Goal: Information Seeking & Learning: Learn about a topic

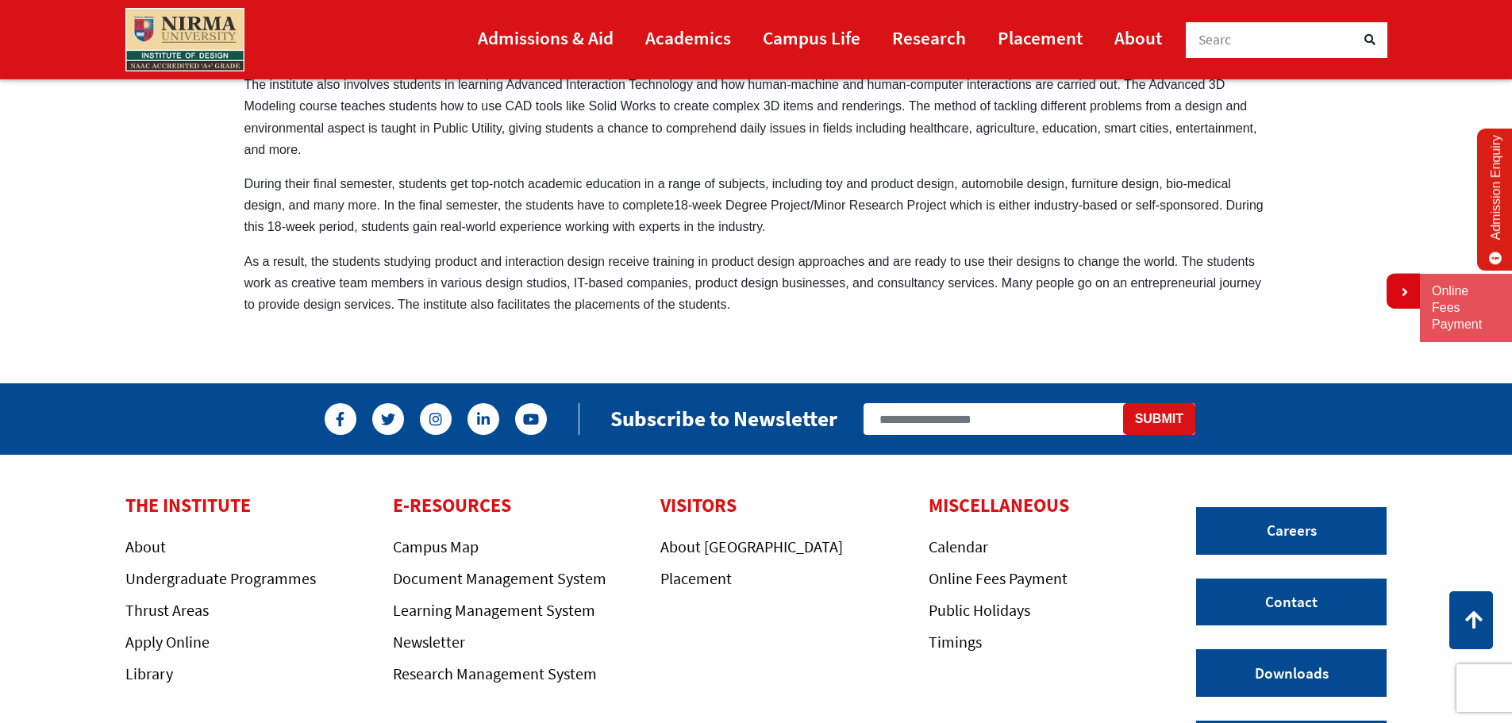
scroll to position [1345, 0]
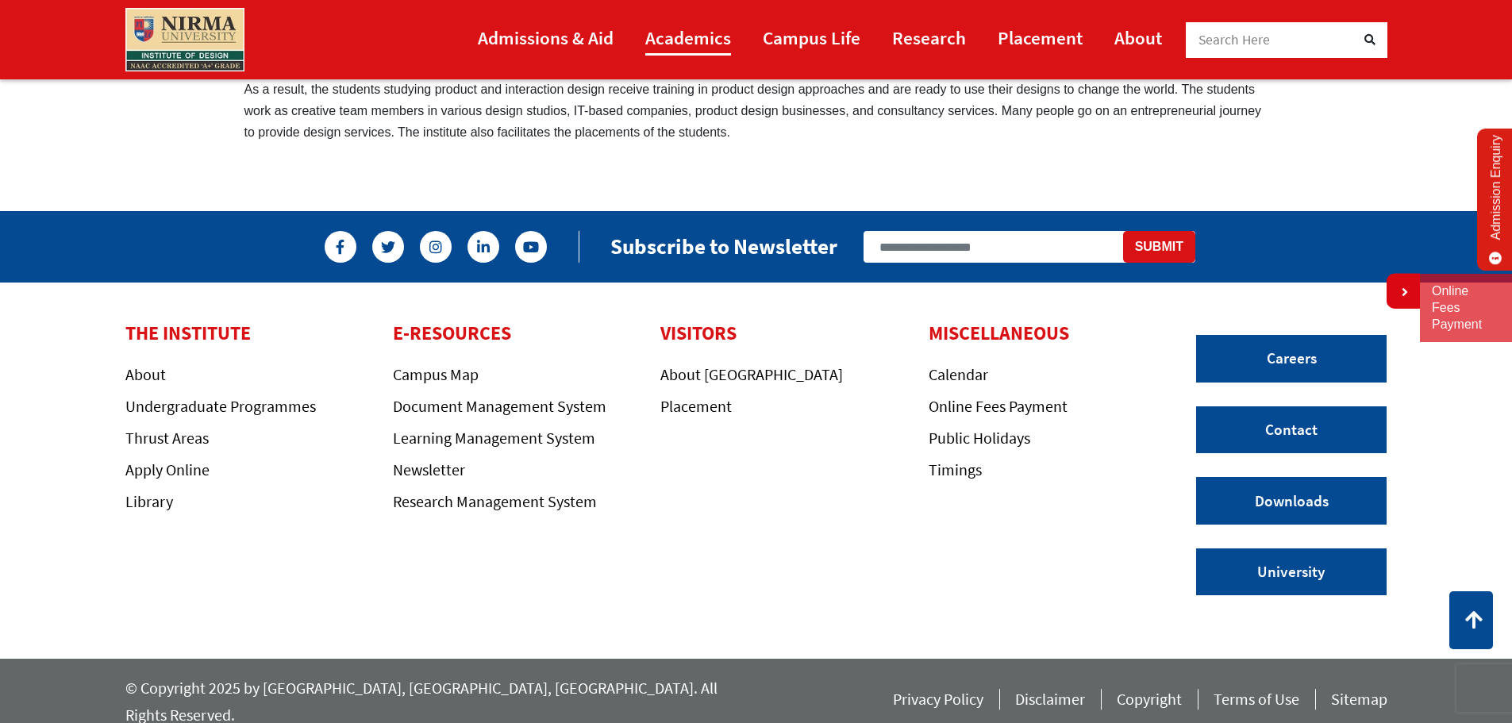
click at [677, 47] on link "Academics" at bounding box center [688, 38] width 86 height 36
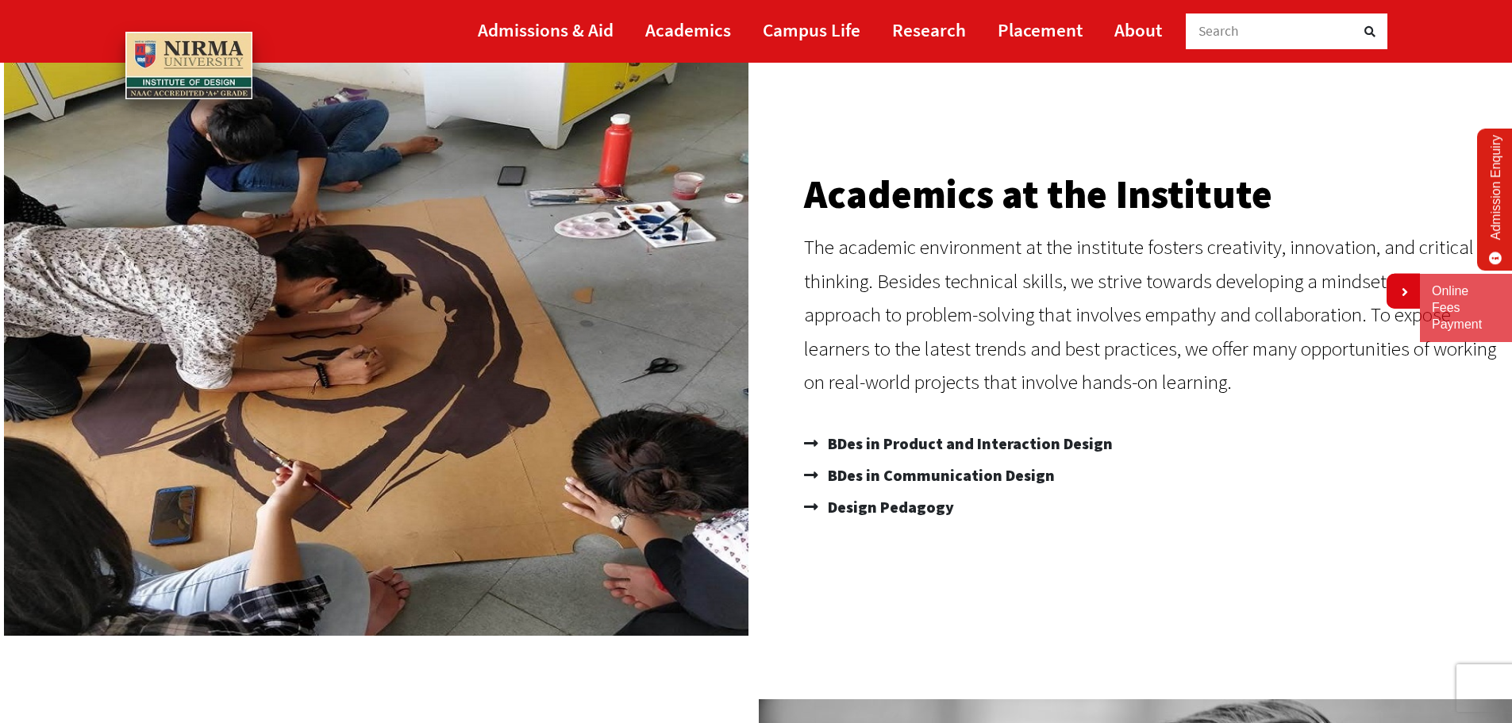
scroll to position [159, 0]
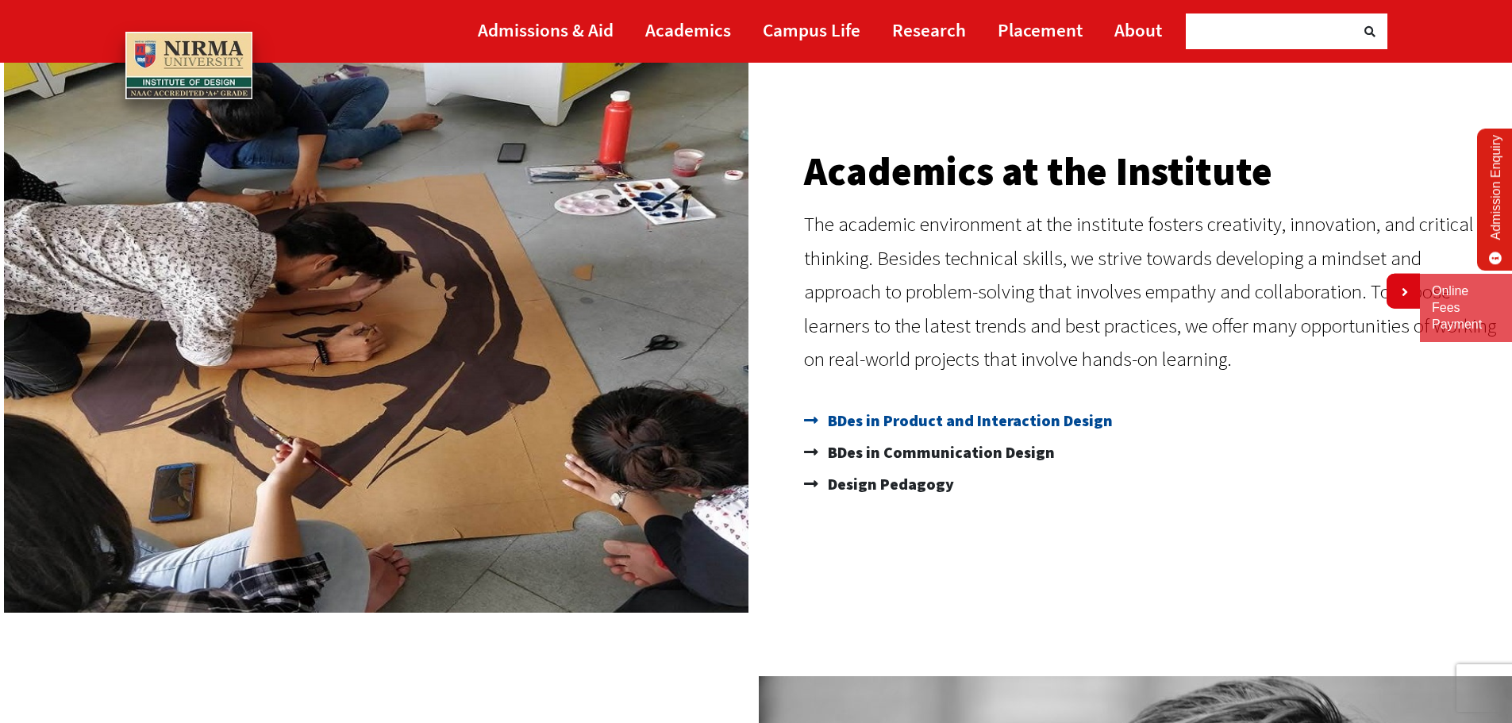
click at [919, 425] on span "BDes in Product and Interaction Design" at bounding box center [968, 421] width 289 height 32
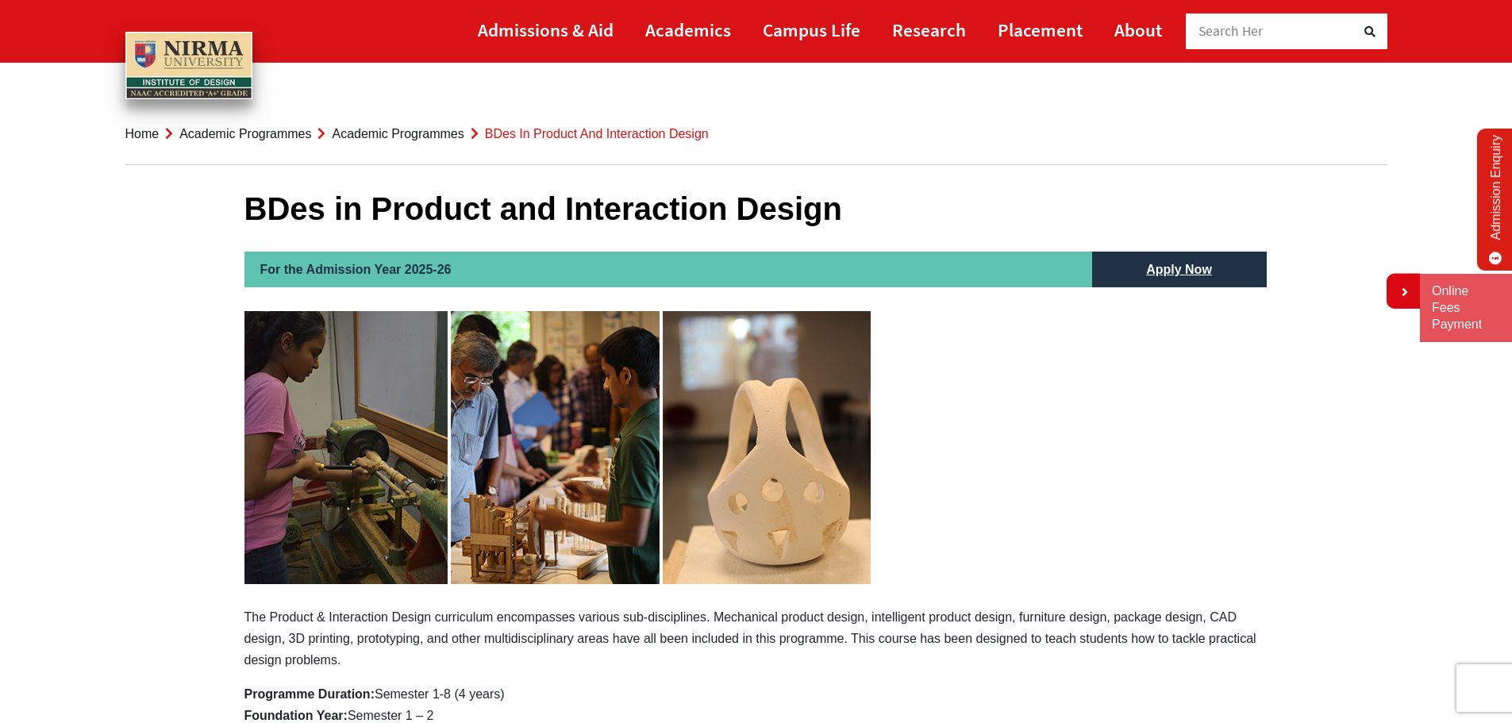
click at [247, 136] on link "Academic Programmes" at bounding box center [245, 133] width 132 height 13
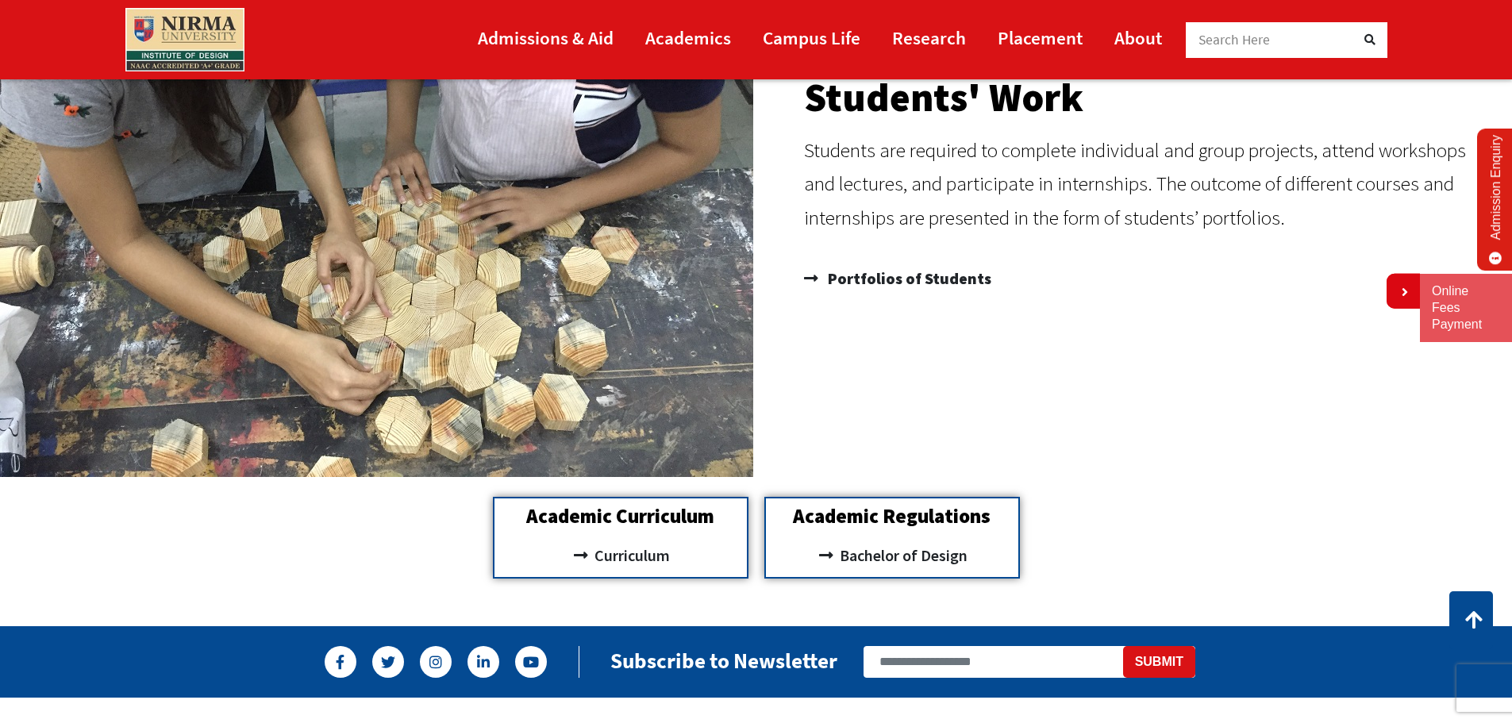
scroll to position [1587, 0]
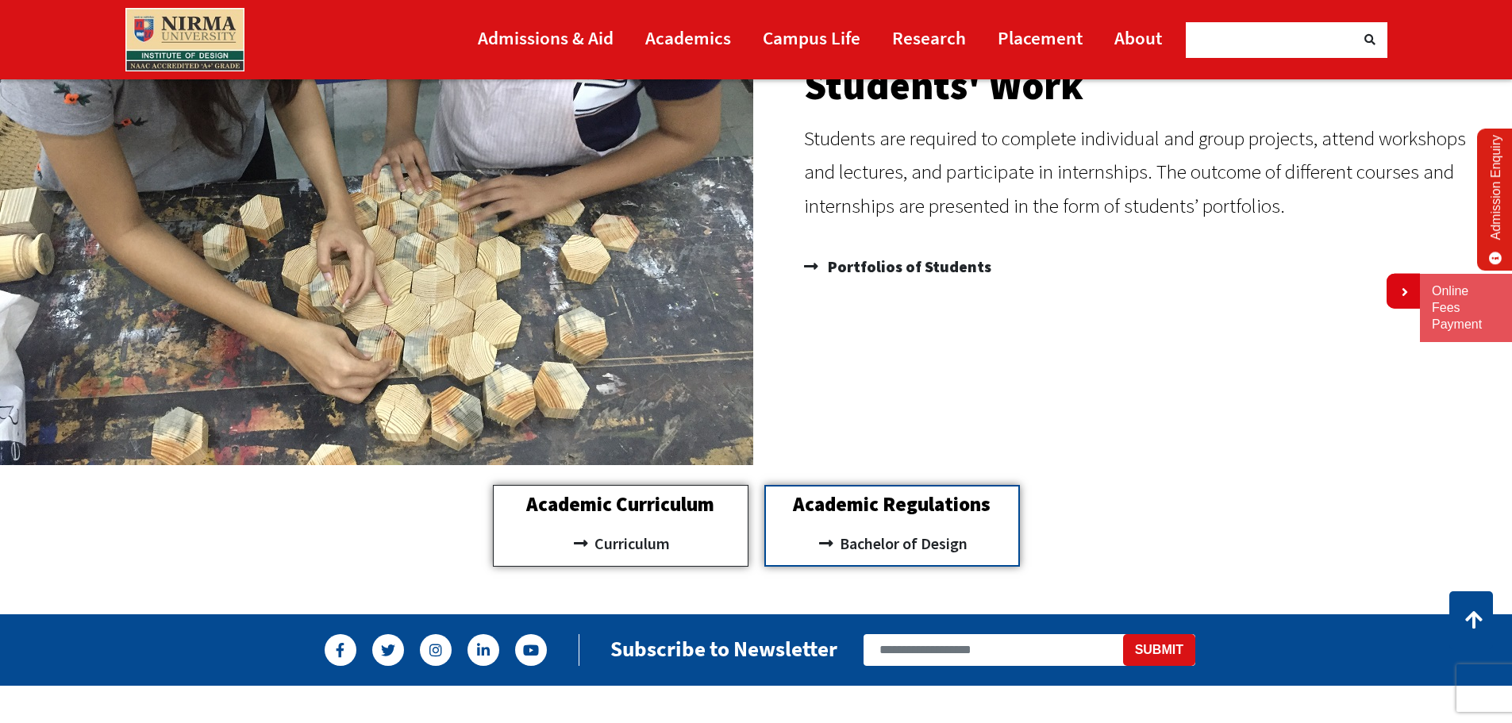
click at [684, 508] on h2 "Academic Curriculum" at bounding box center [621, 504] width 238 height 20
click at [627, 542] on span "Curriculum" at bounding box center [630, 543] width 79 height 27
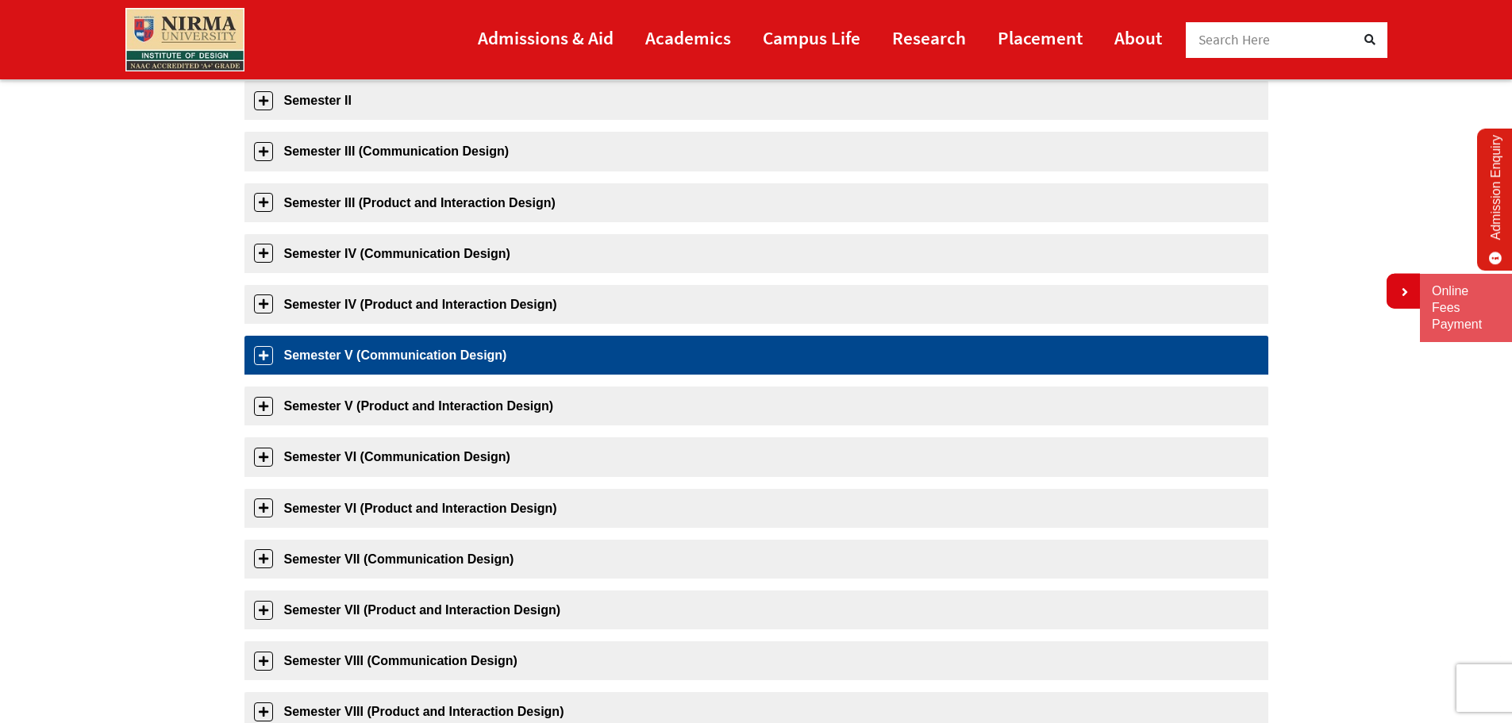
scroll to position [317, 0]
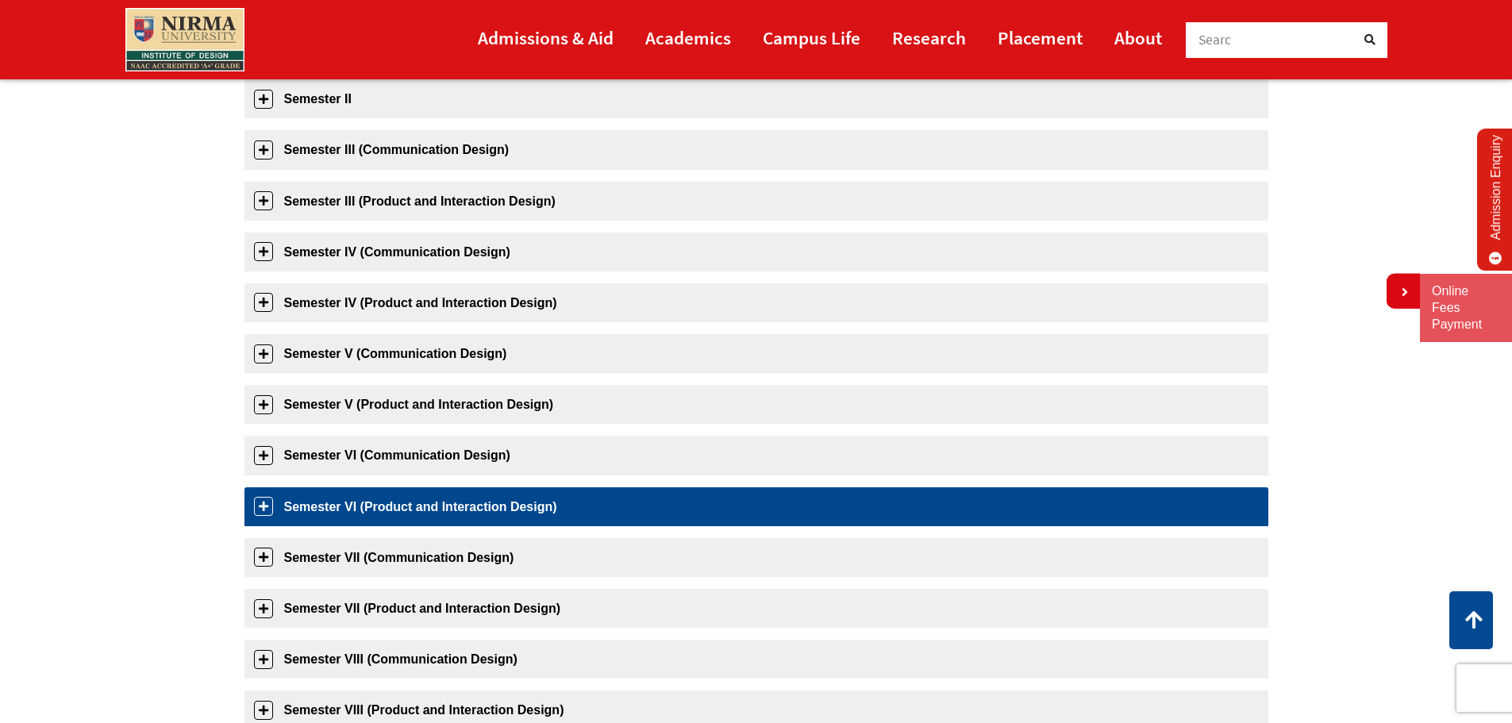
click at [266, 501] on link "Semester VI (Product and Interaction Design)" at bounding box center [756, 506] width 1024 height 39
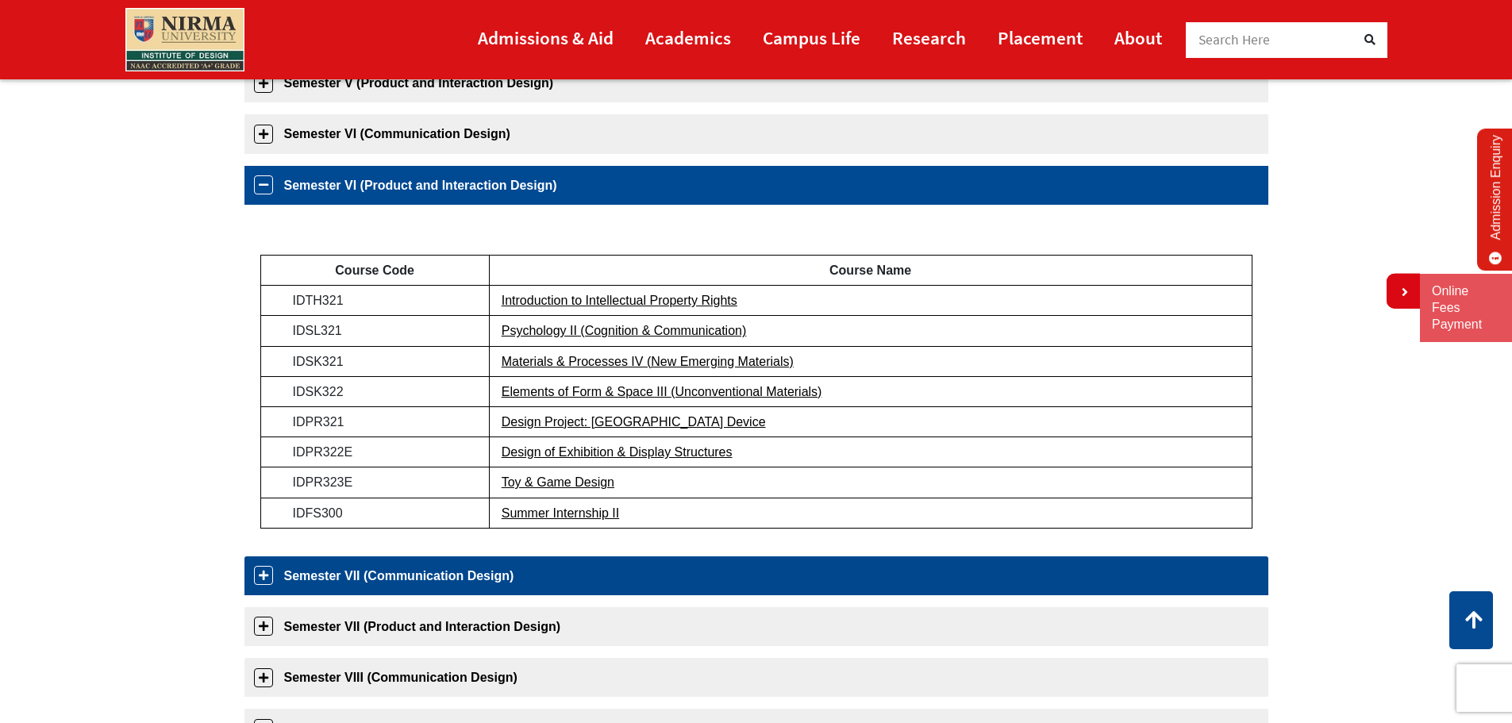
scroll to position [710, 0]
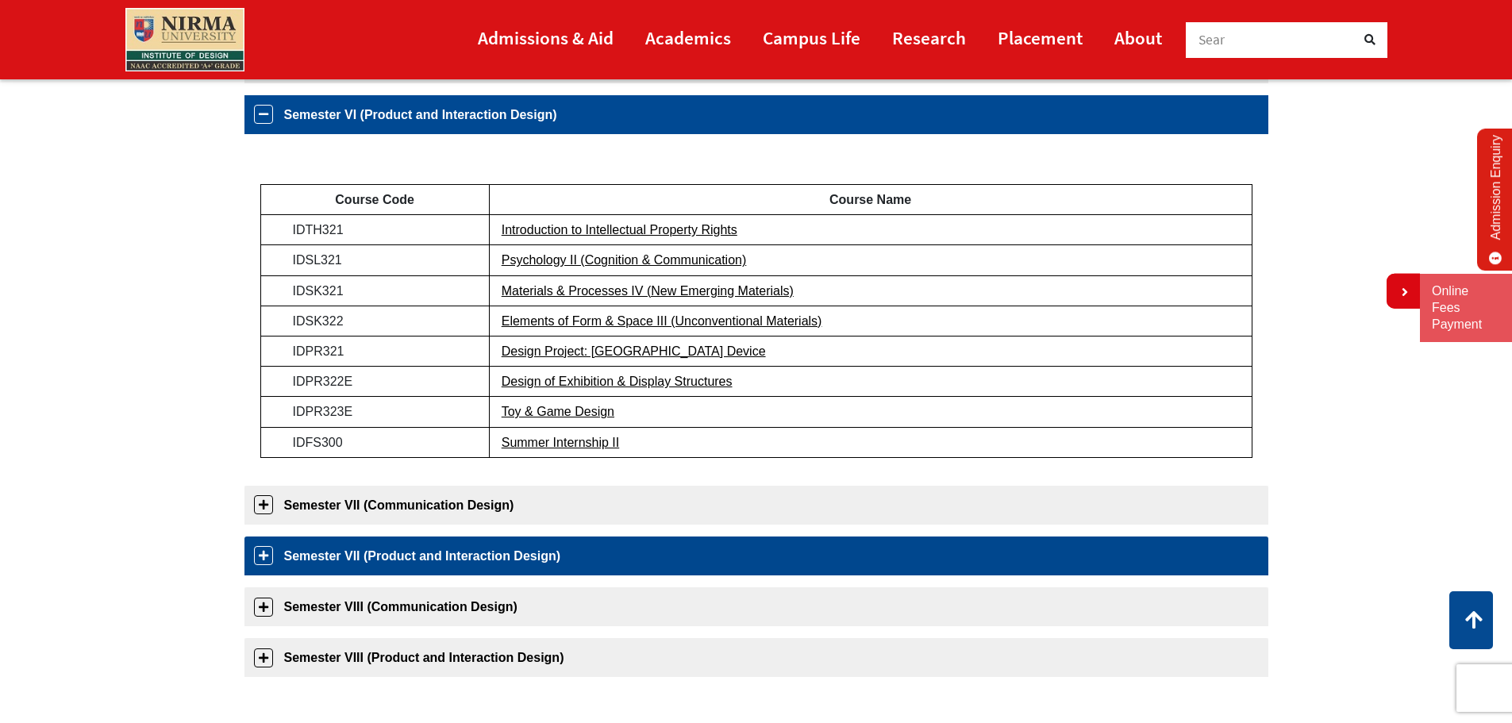
click at [265, 554] on link "Semester VII (Product and Interaction Design)" at bounding box center [756, 556] width 1024 height 39
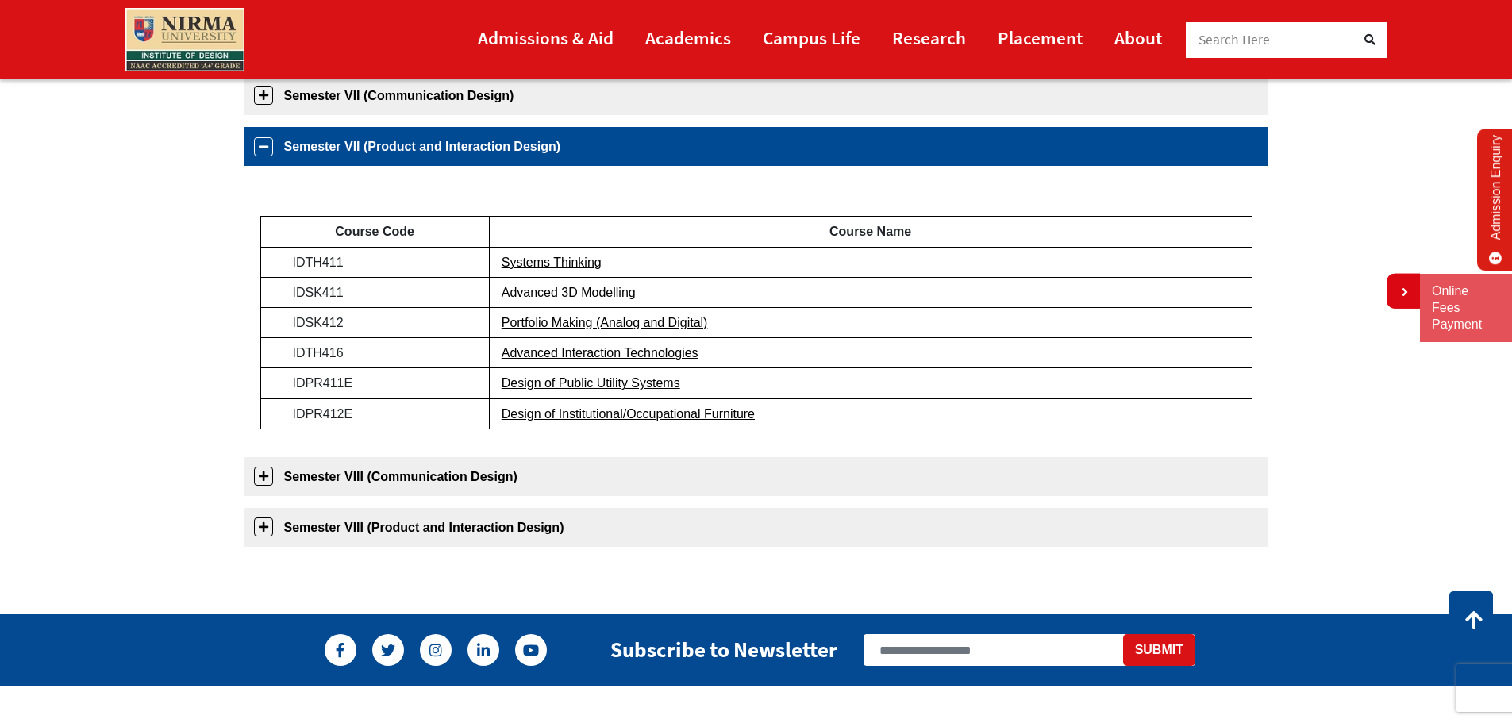
scroll to position [811, 0]
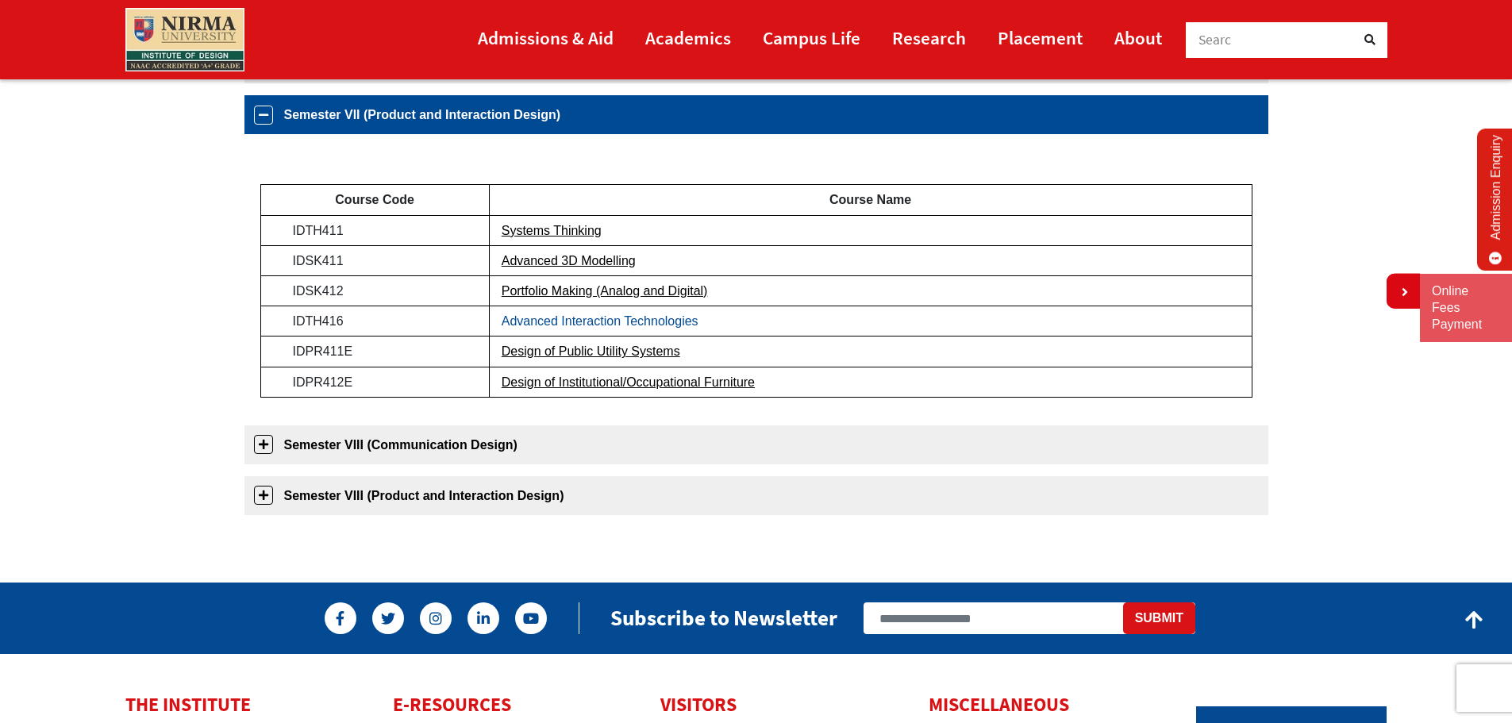
click at [548, 320] on link "Advanced Interaction Technologies" at bounding box center [600, 320] width 197 height 13
